Goal: Task Accomplishment & Management: Manage account settings

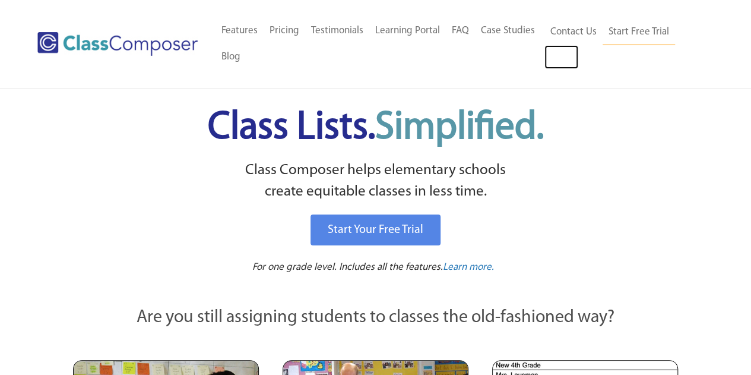
click at [559, 59] on link "Log In" at bounding box center [561, 57] width 34 height 24
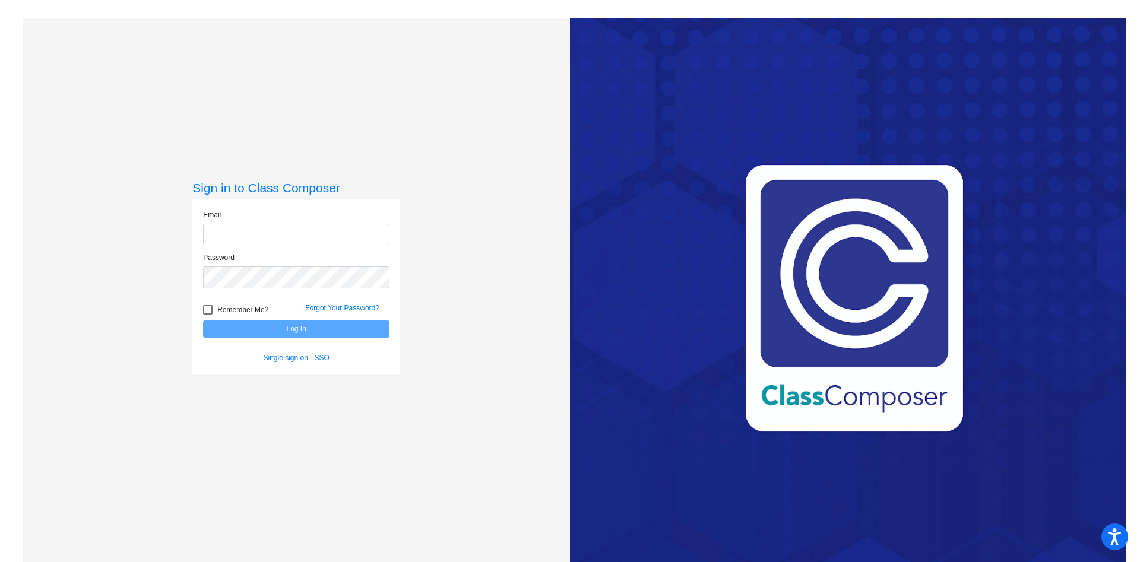
type input "paul.thiessen@lcps.org"
click at [343, 330] on button "Log In" at bounding box center [296, 329] width 186 height 17
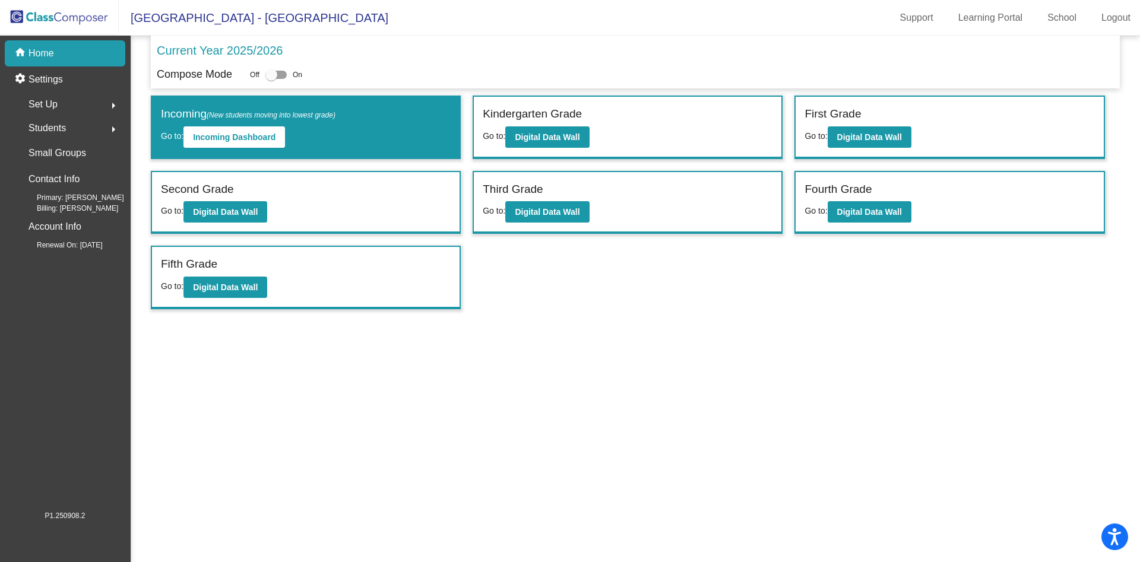
click at [49, 74] on p "Settings" at bounding box center [46, 79] width 34 height 14
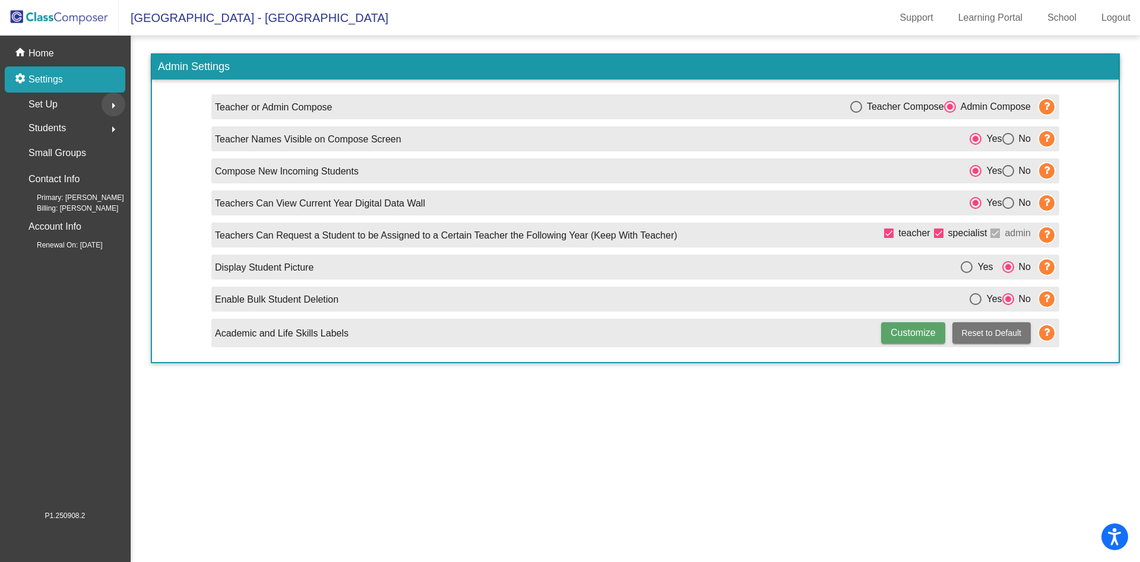
click at [111, 109] on mat-icon "arrow_right" at bounding box center [113, 106] width 14 height 14
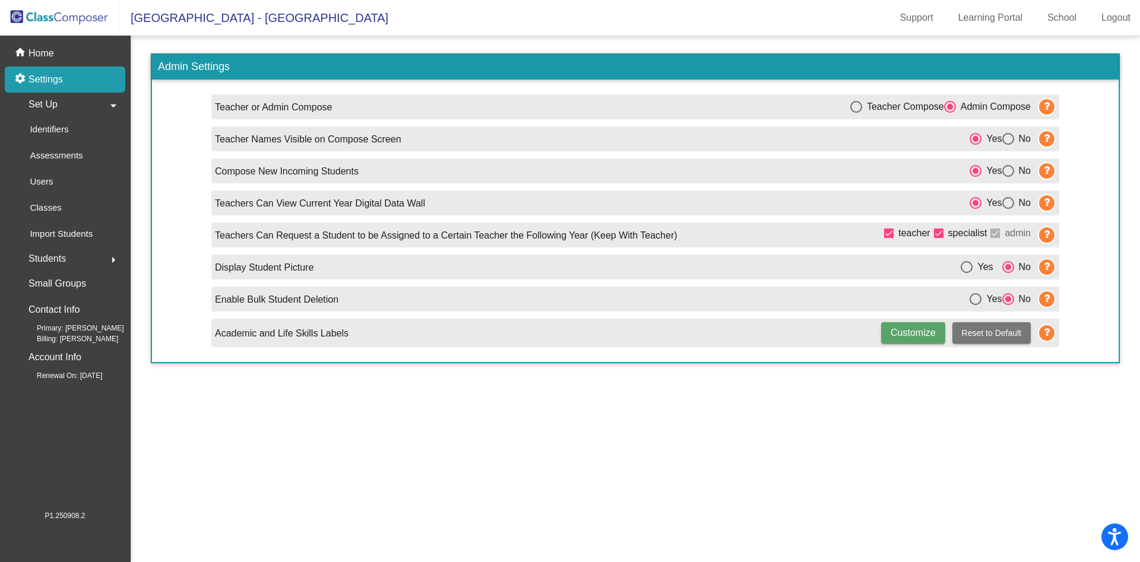
click at [50, 128] on p "Identifiers" at bounding box center [49, 129] width 39 height 14
